Goal: Information Seeking & Learning: Understand process/instructions

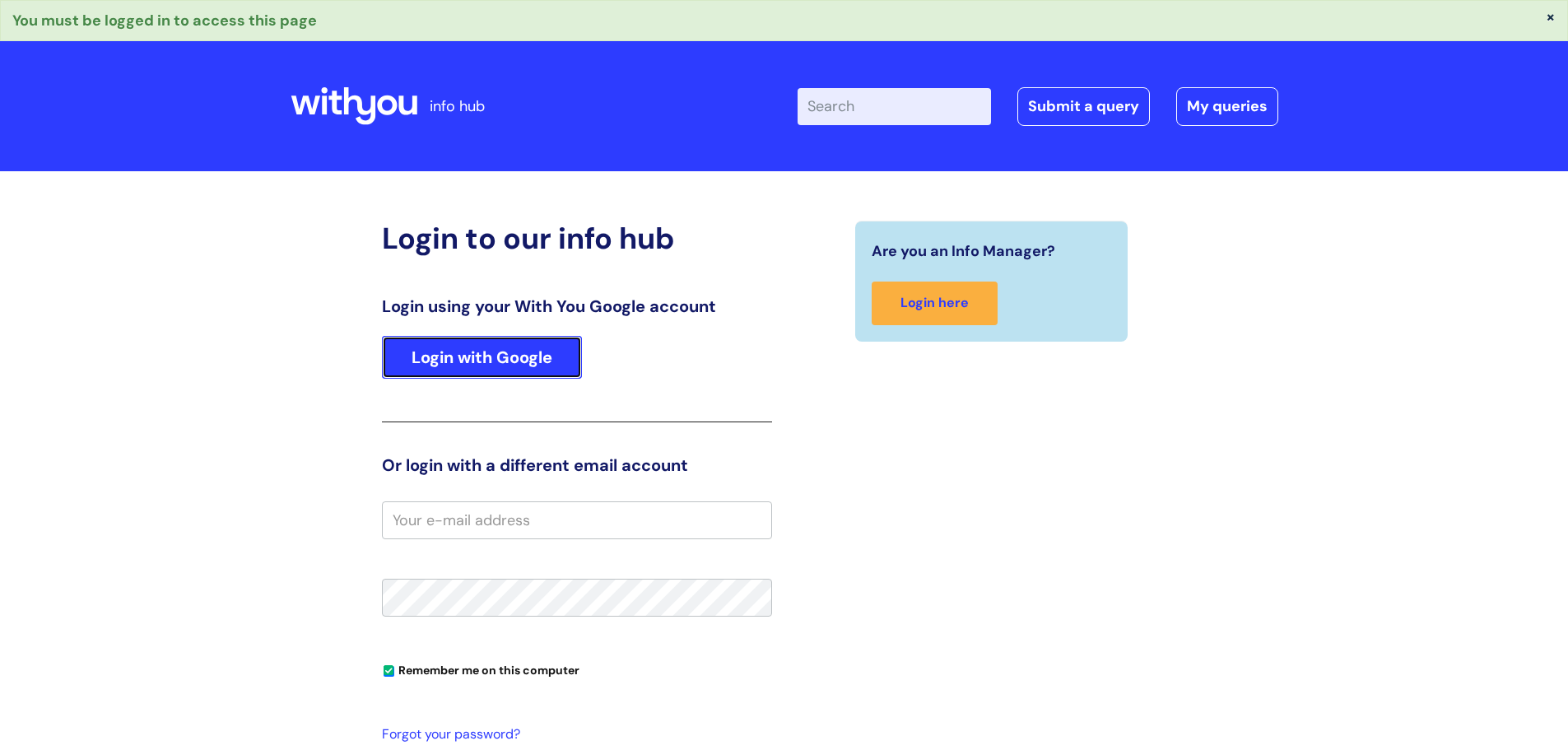
click at [524, 343] on link "Login with Google" at bounding box center [482, 357] width 200 height 43
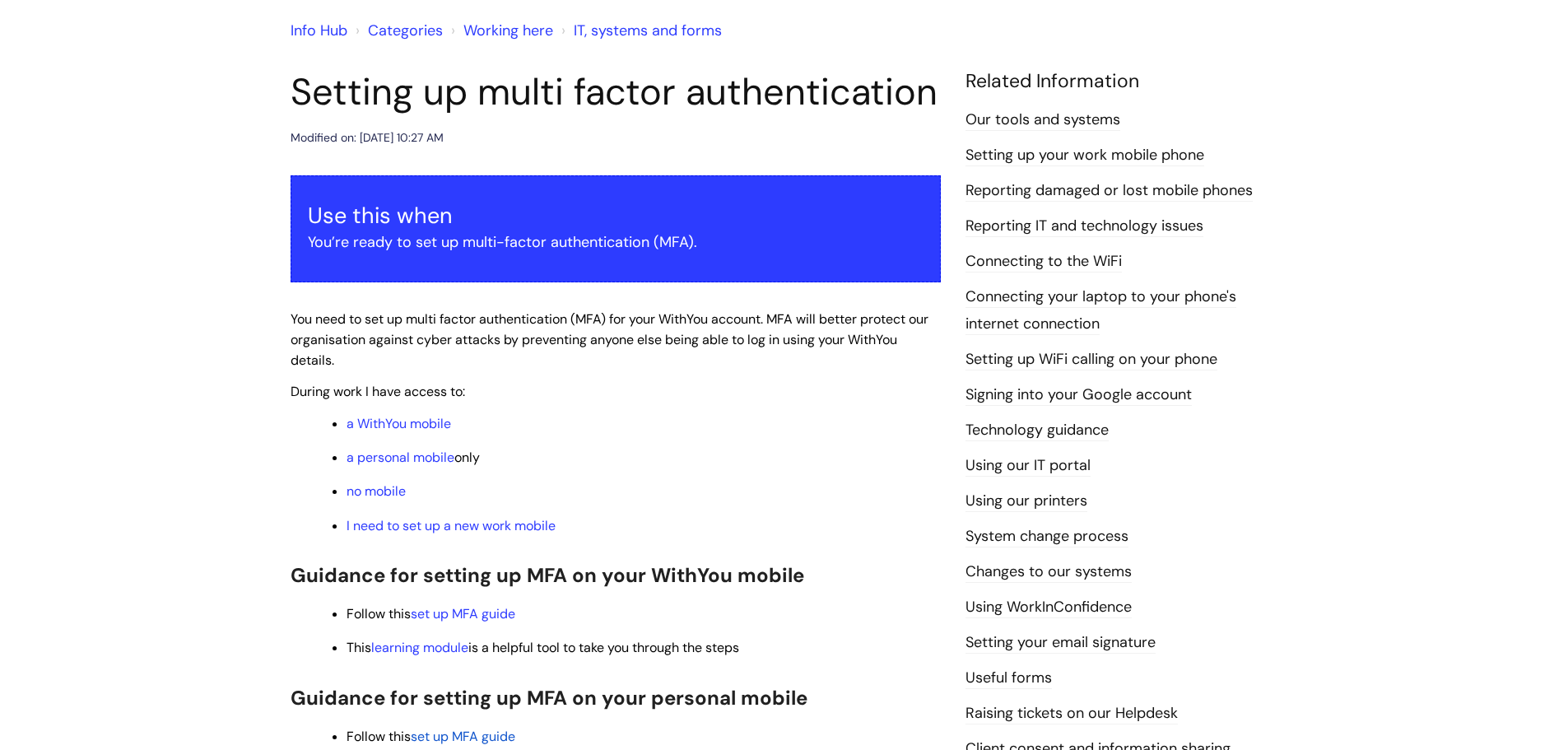
scroll to position [165, 0]
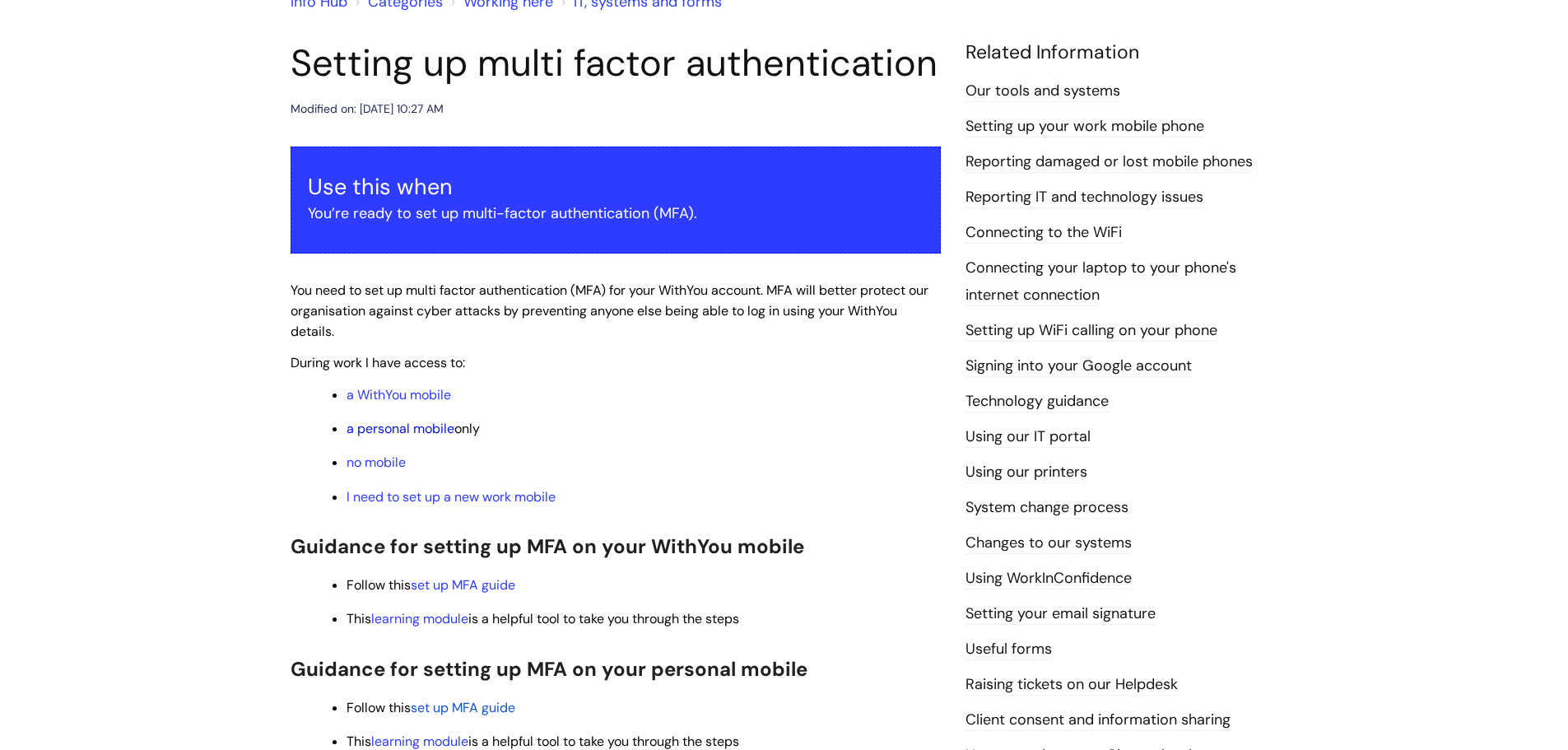
click at [419, 431] on link "a personal mobile" at bounding box center [401, 429] width 108 height 17
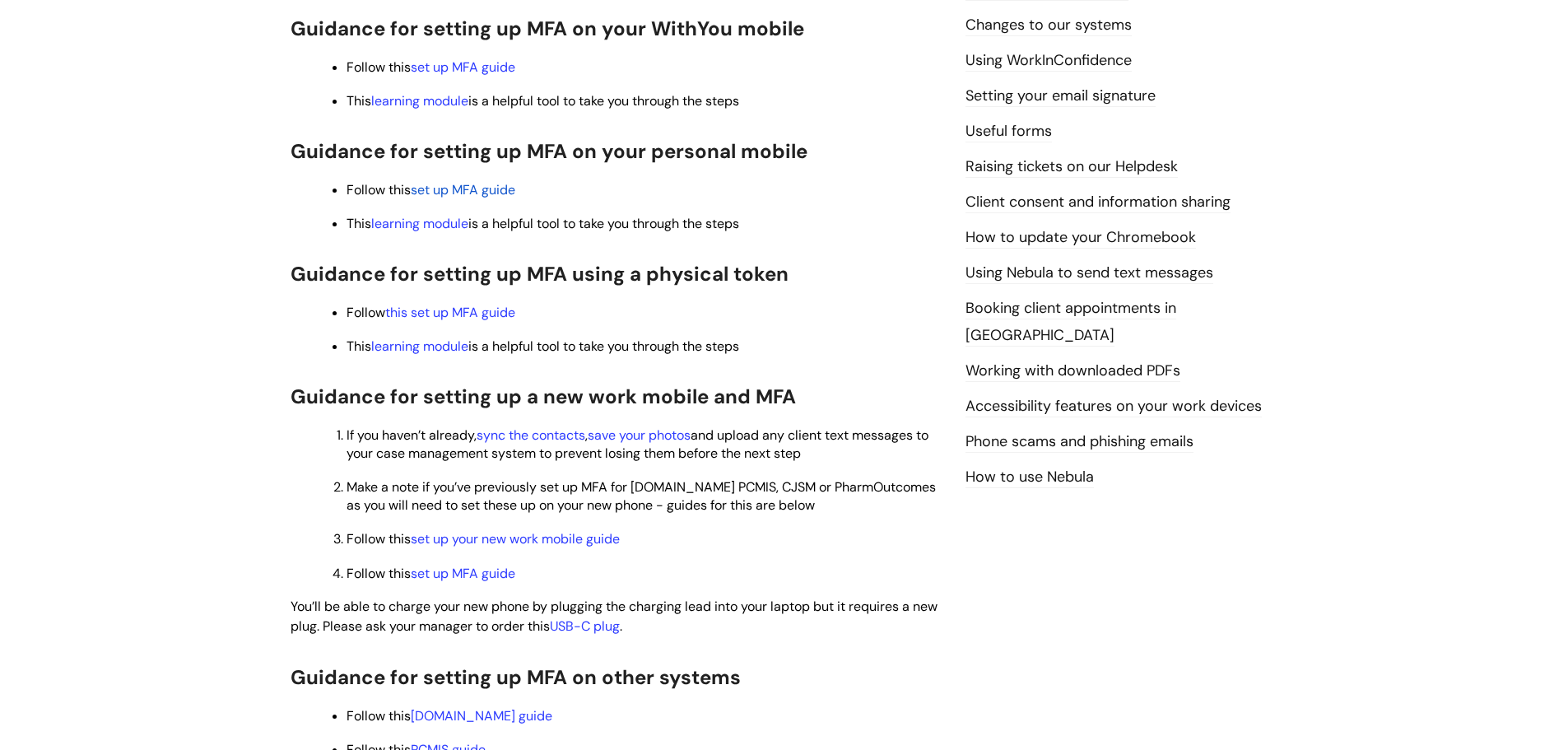
scroll to position [651, 0]
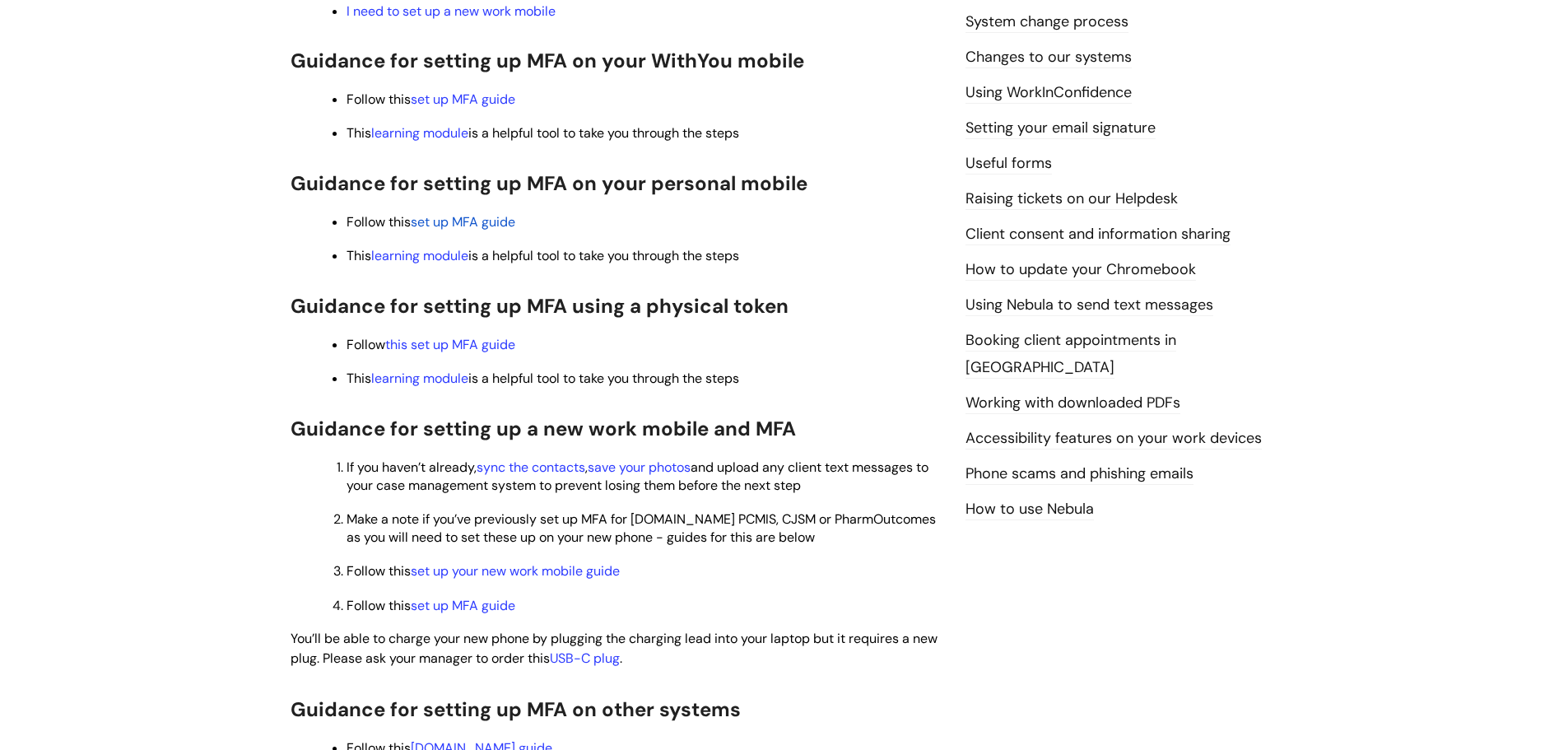
click at [497, 221] on span "set up MFA guide" at bounding box center [463, 222] width 104 height 17
